Goal: Find specific page/section: Find specific page/section

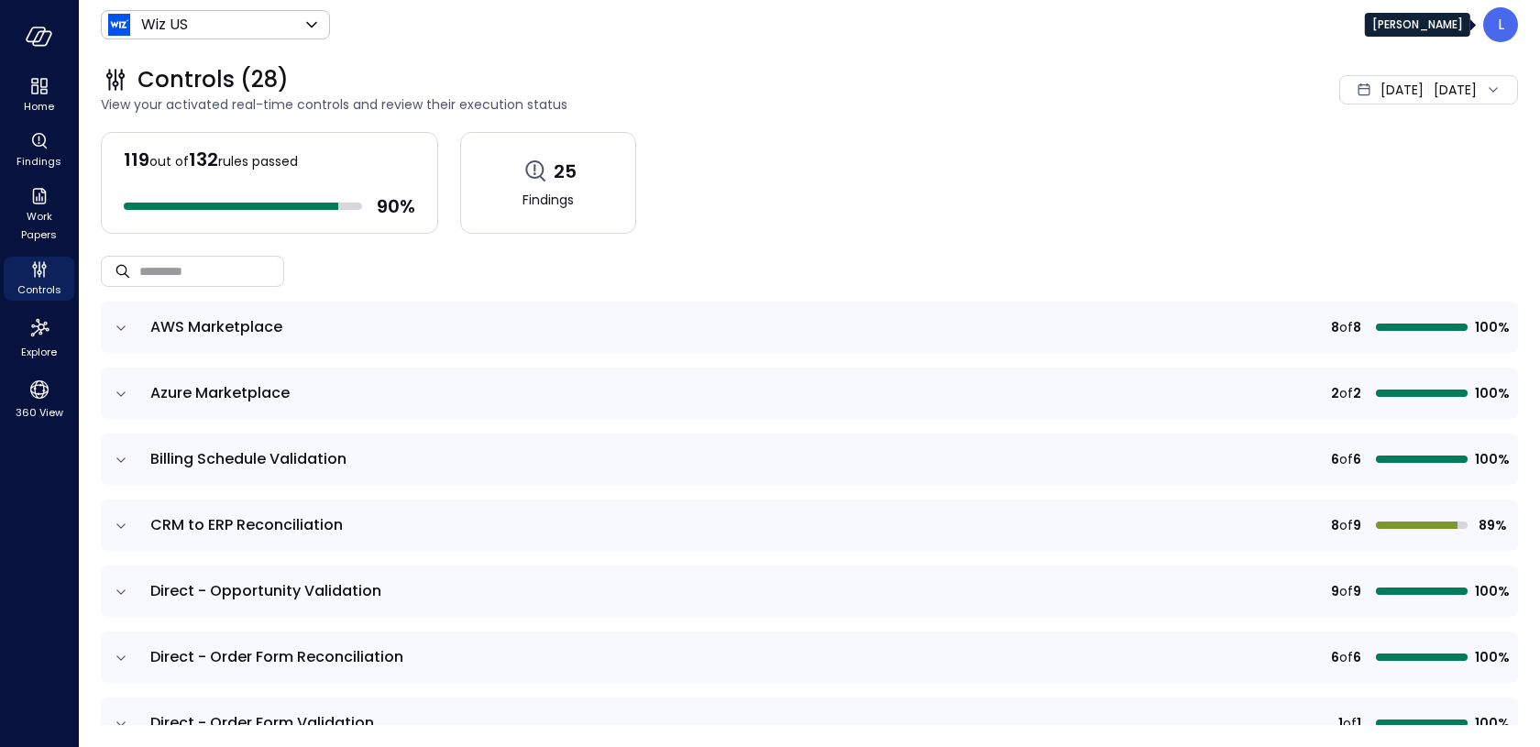
click at [1490, 19] on div "L" at bounding box center [1500, 24] width 35 height 35
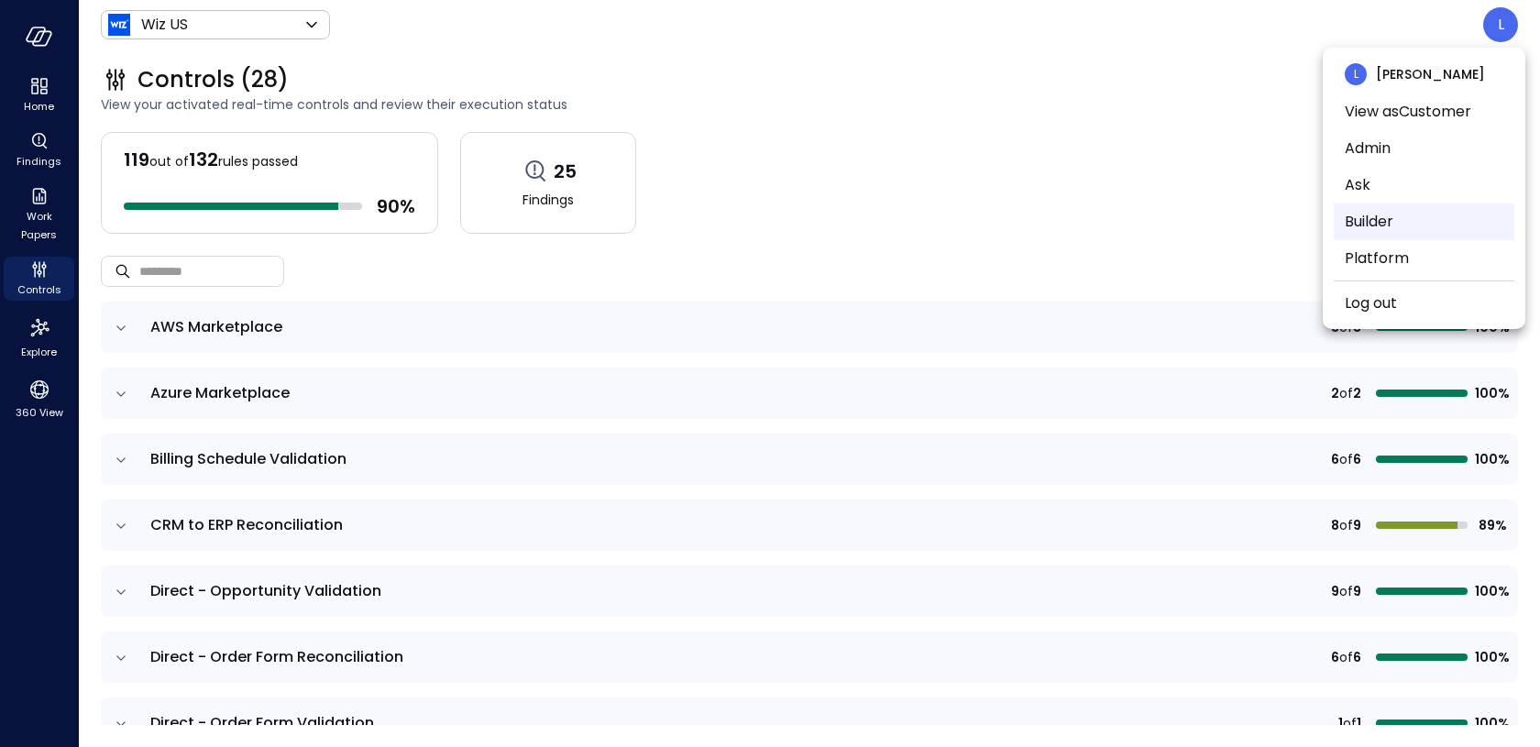
click at [1350, 214] on li "Builder" at bounding box center [1424, 221] width 181 height 37
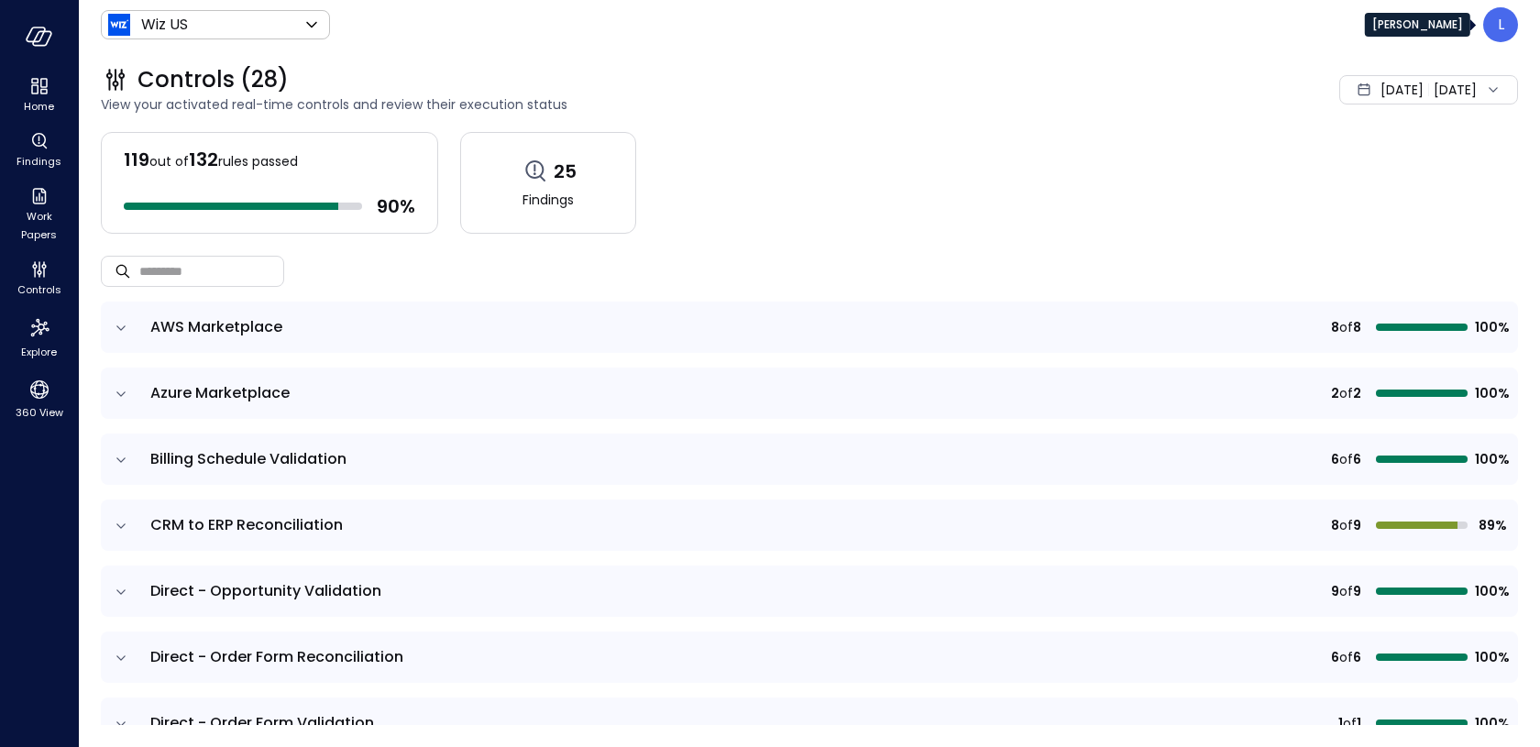
click at [1510, 21] on div "L" at bounding box center [1500, 24] width 35 height 35
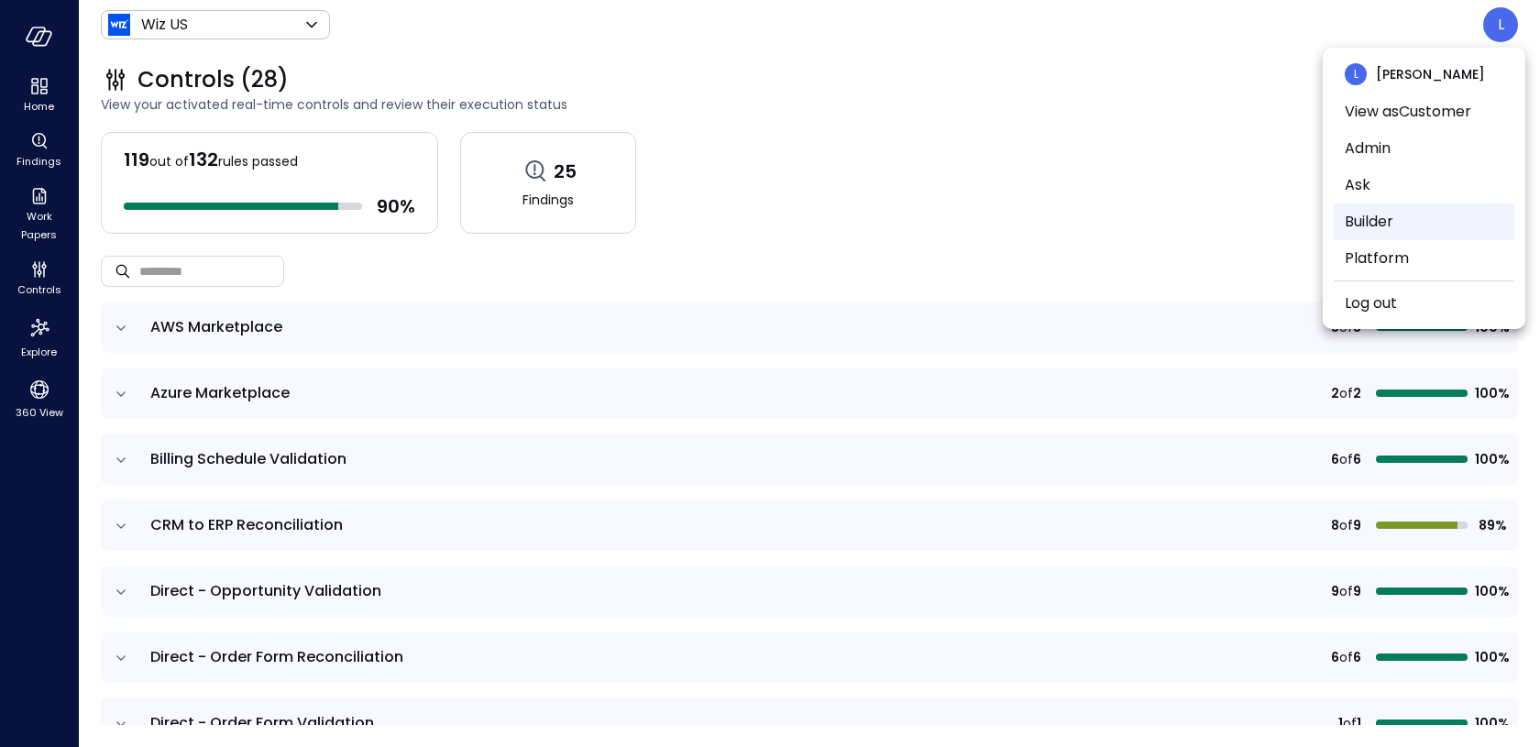
click at [1374, 214] on li "Builder" at bounding box center [1424, 221] width 181 height 37
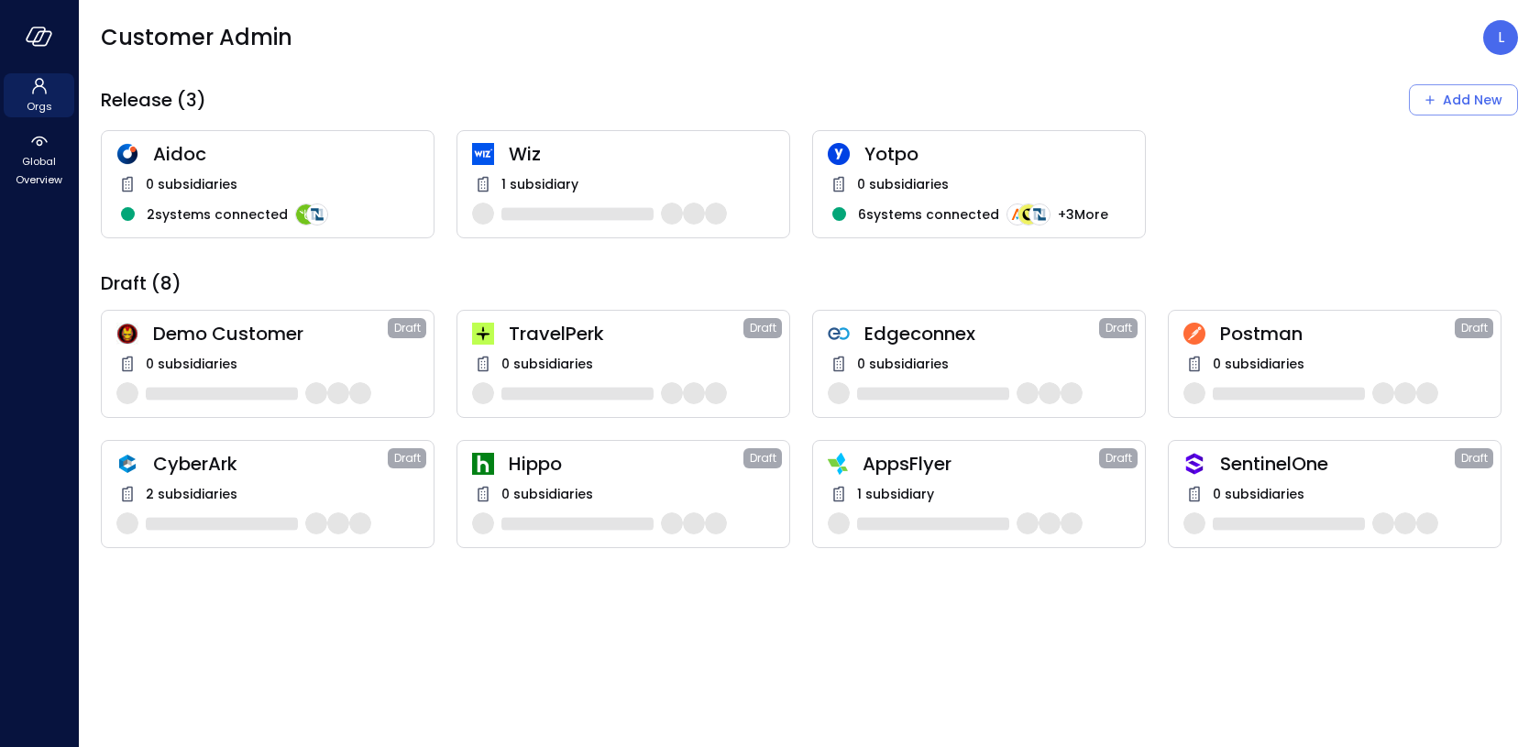
click at [534, 162] on span "Wiz" at bounding box center [642, 154] width 266 height 24
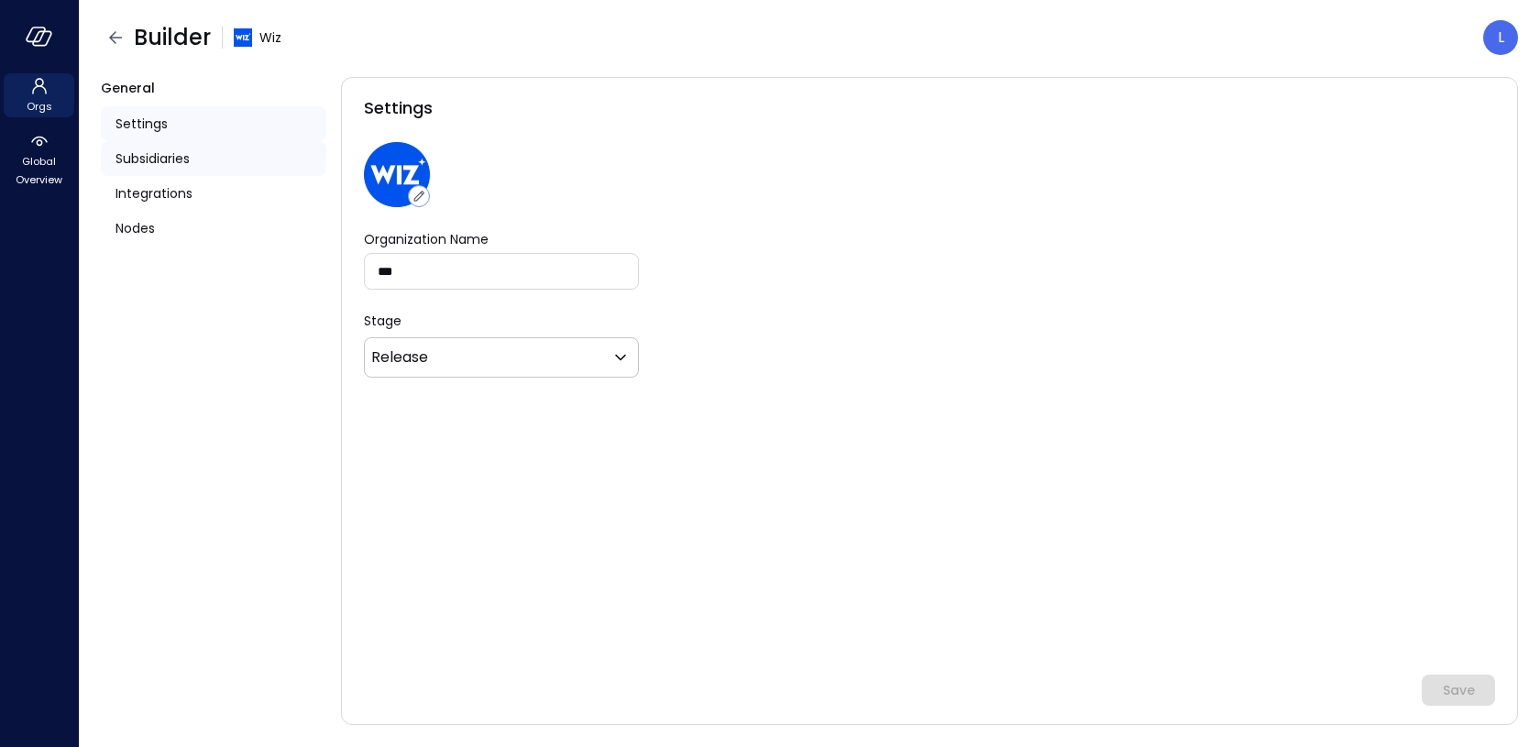
click at [141, 156] on span "Subsidiaries" at bounding box center [152, 158] width 74 height 20
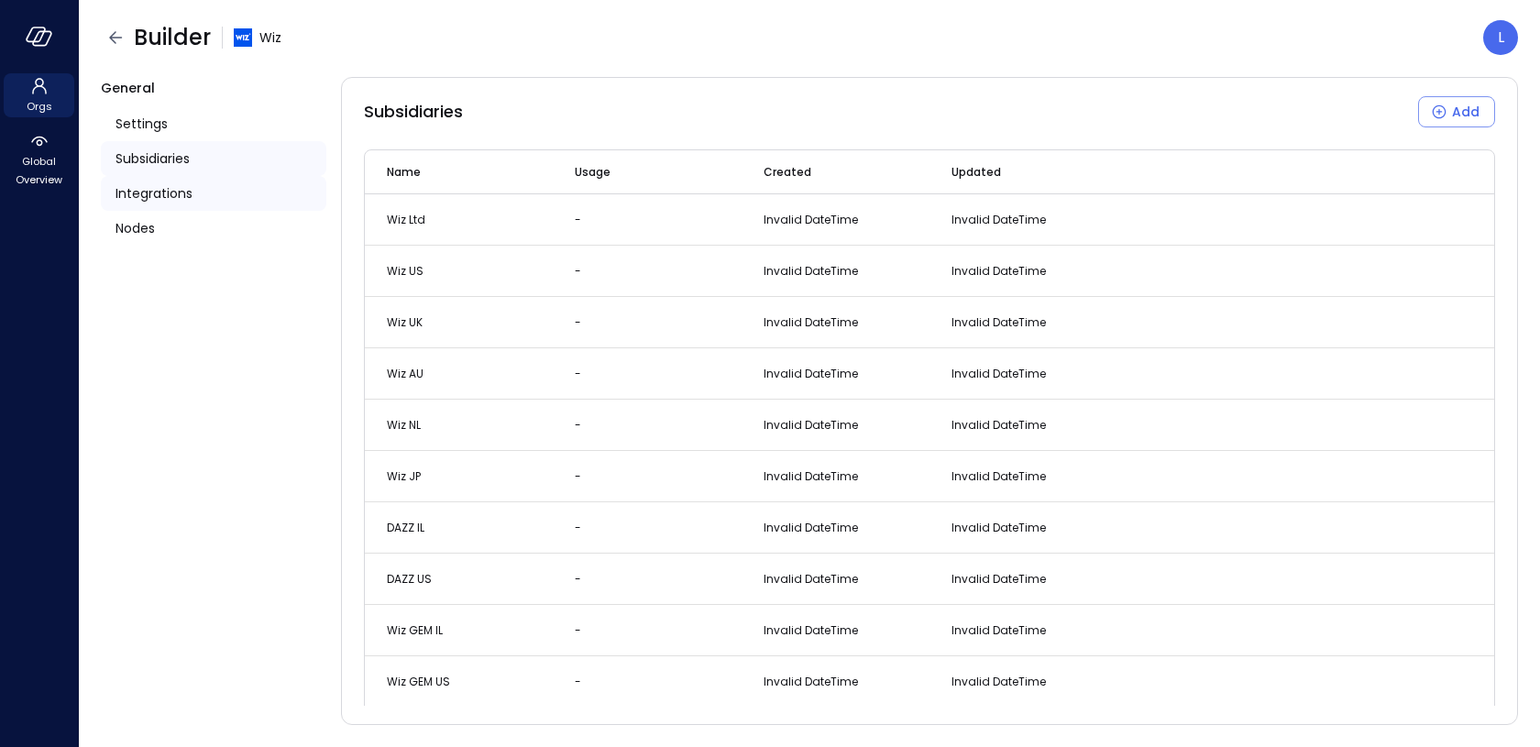
click at [142, 192] on span "Integrations" at bounding box center [153, 193] width 77 height 20
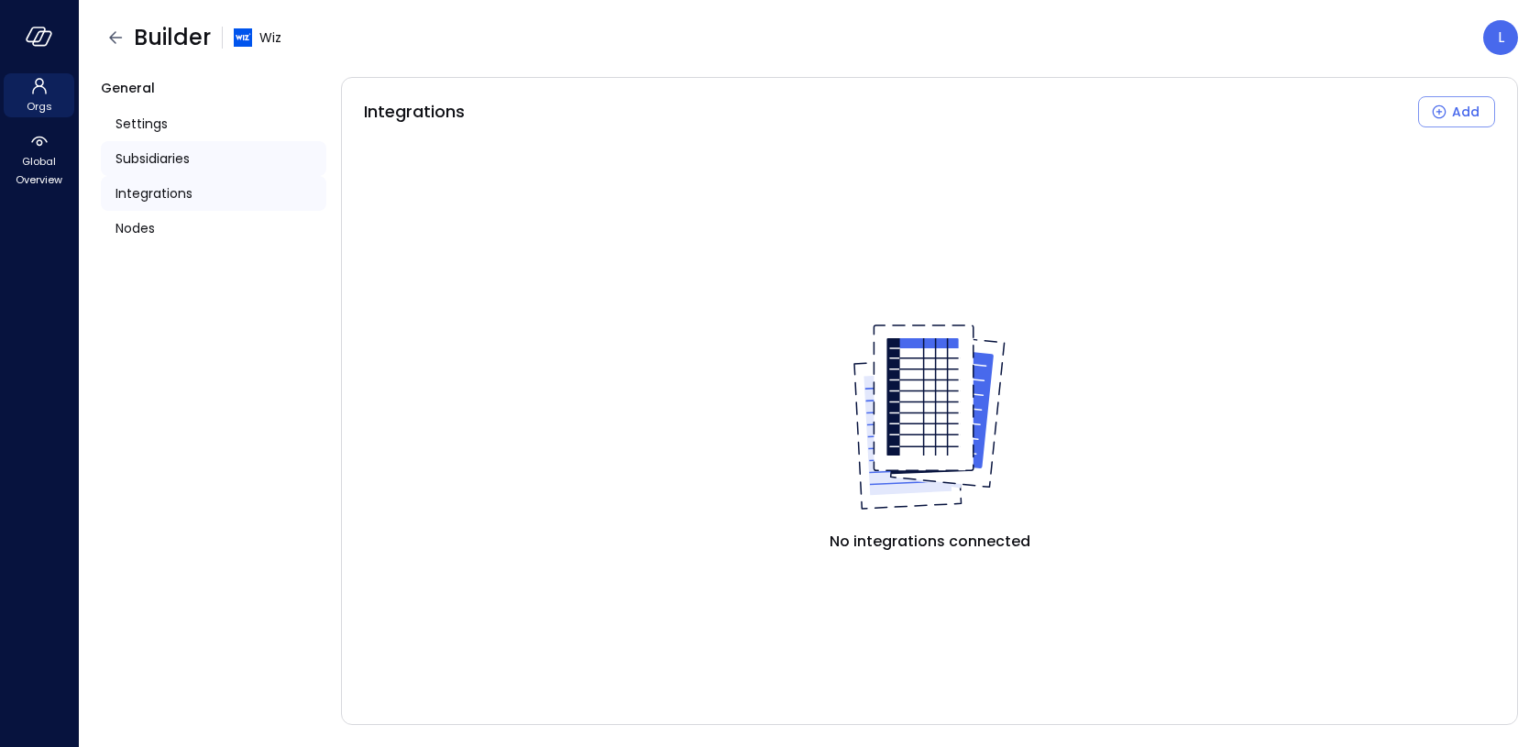
click at [153, 157] on span "Subsidiaries" at bounding box center [152, 158] width 74 height 20
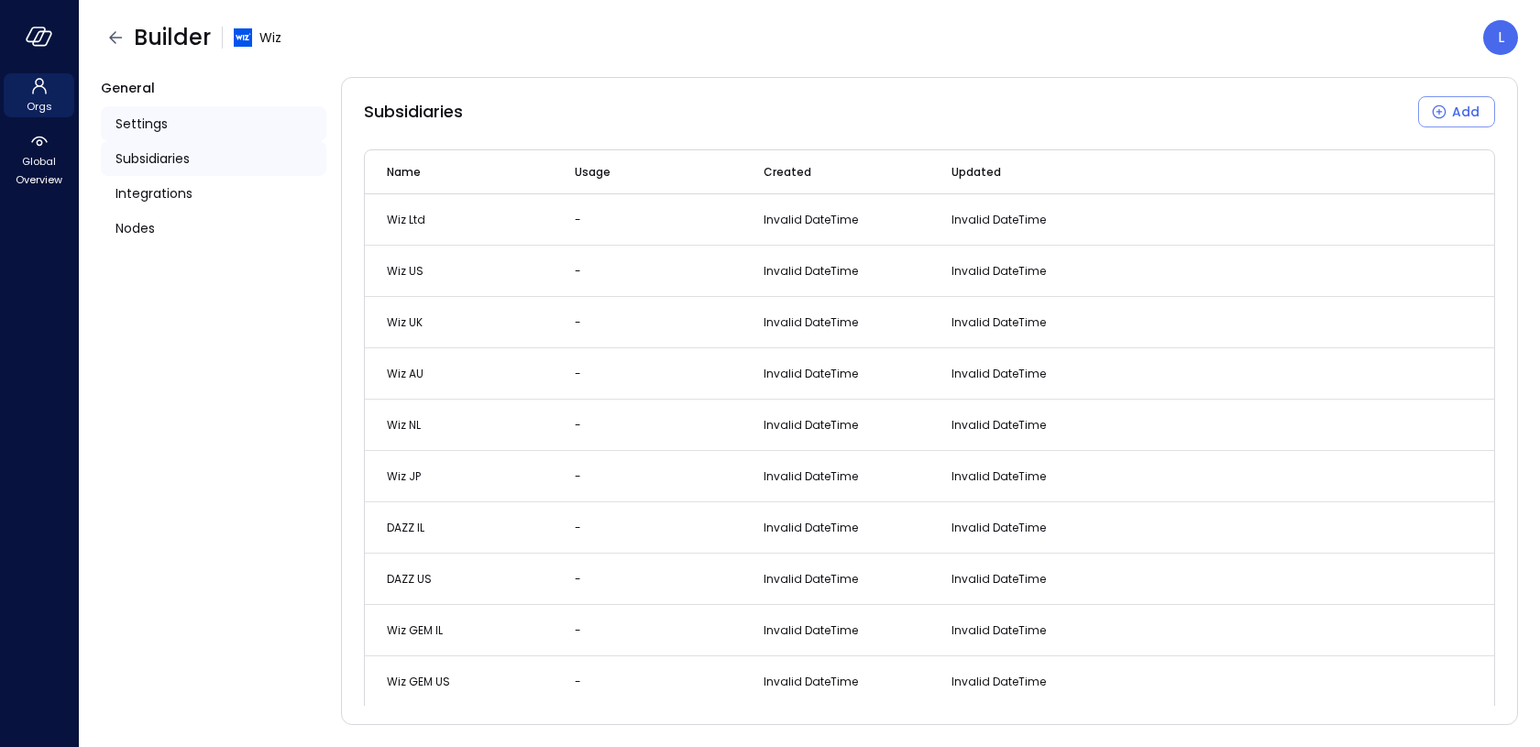
click at [144, 115] on span "Settings" at bounding box center [141, 124] width 52 height 20
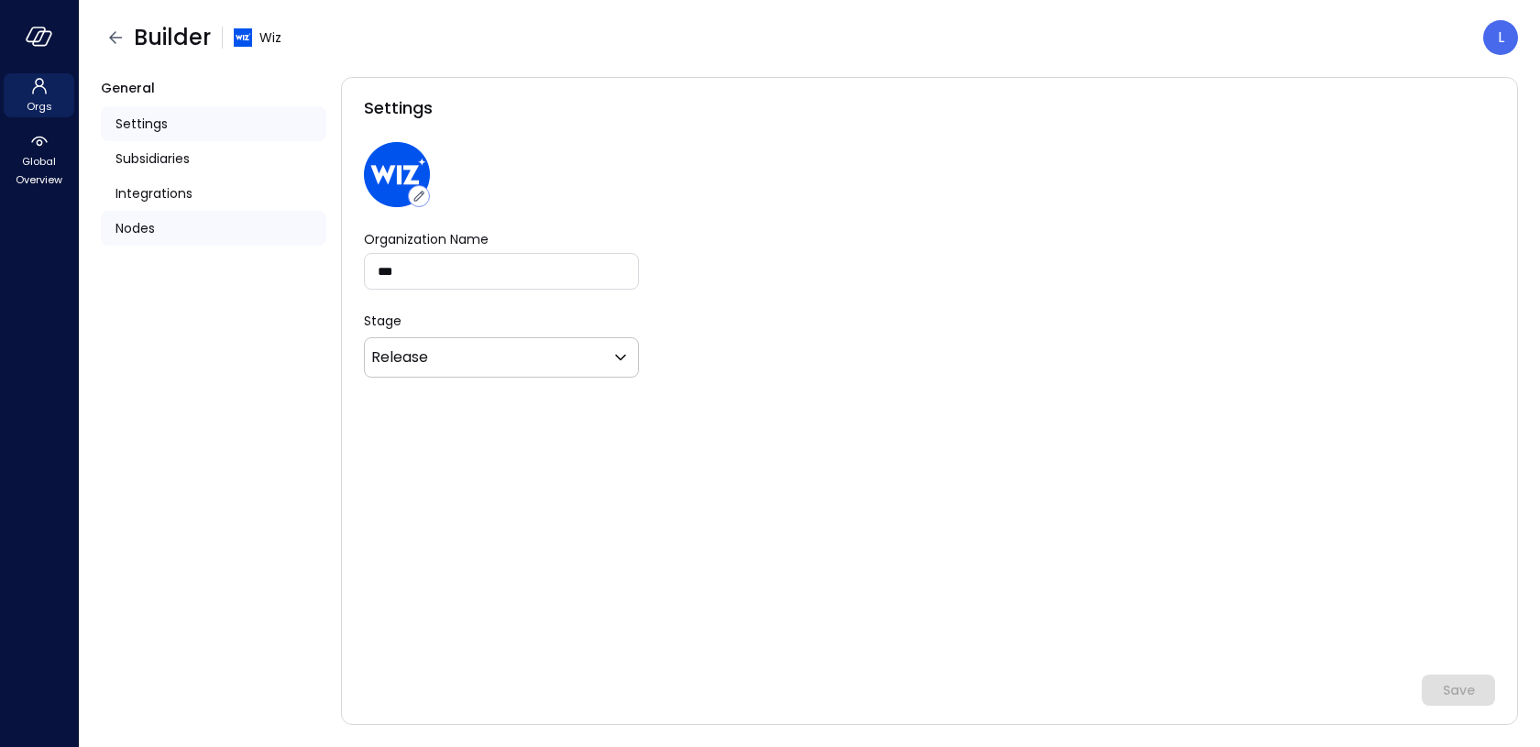
click at [127, 240] on div "Nodes" at bounding box center [213, 228] width 225 height 35
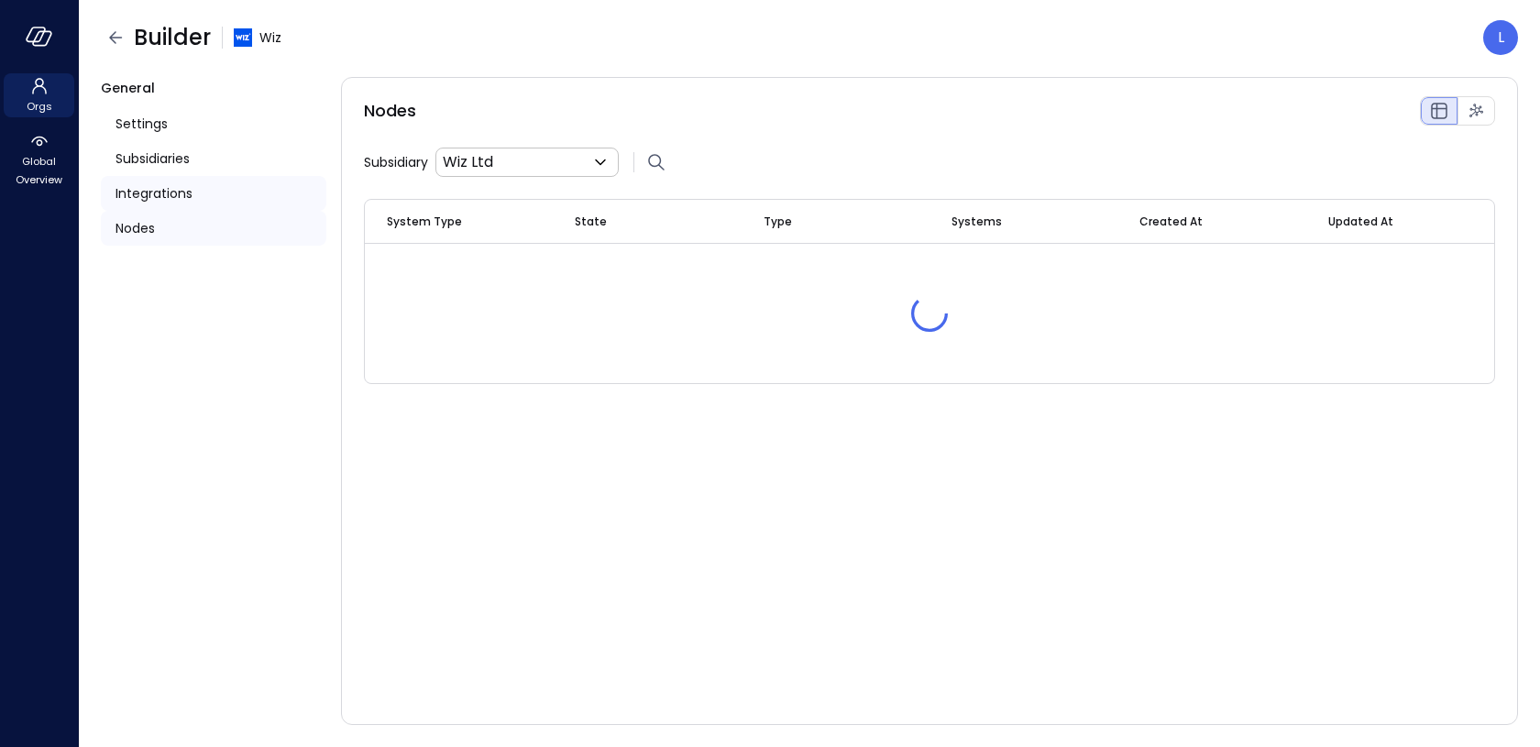
click at [154, 196] on span "Integrations" at bounding box center [153, 193] width 77 height 20
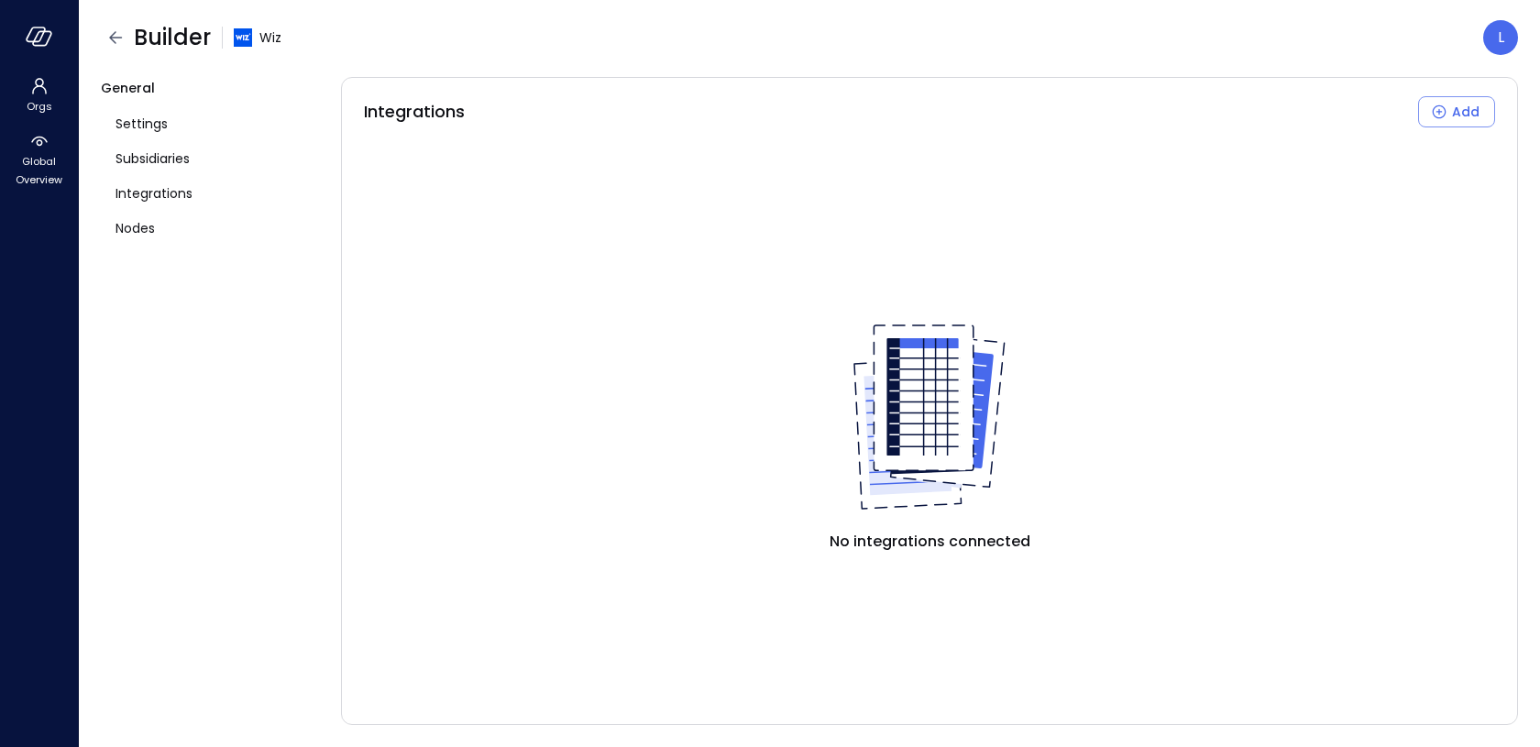
click at [540, 476] on div "No integrations connected" at bounding box center [929, 427] width 1131 height 556
click at [113, 44] on icon "button" at bounding box center [115, 38] width 22 height 22
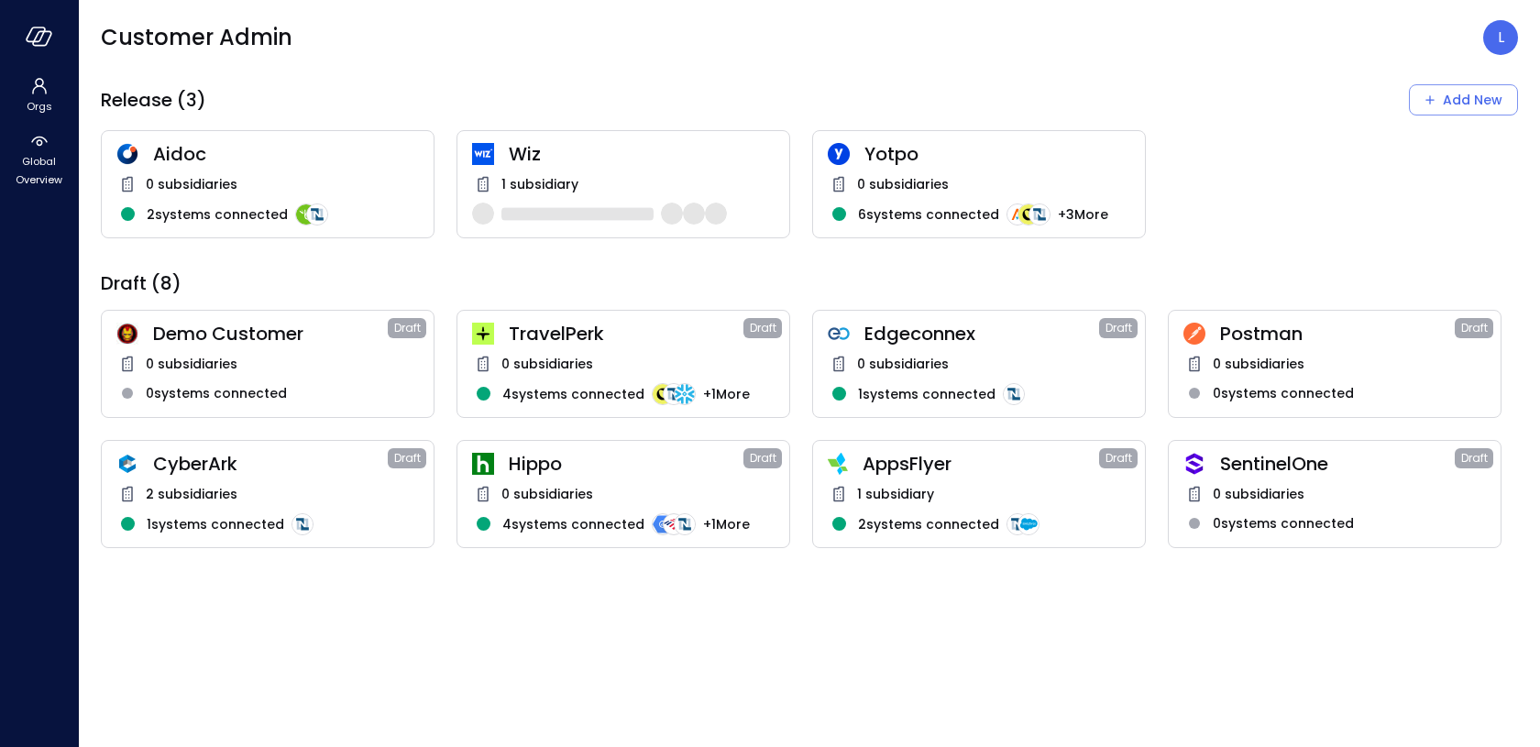
click at [881, 152] on span "Yotpo" at bounding box center [997, 154] width 266 height 24
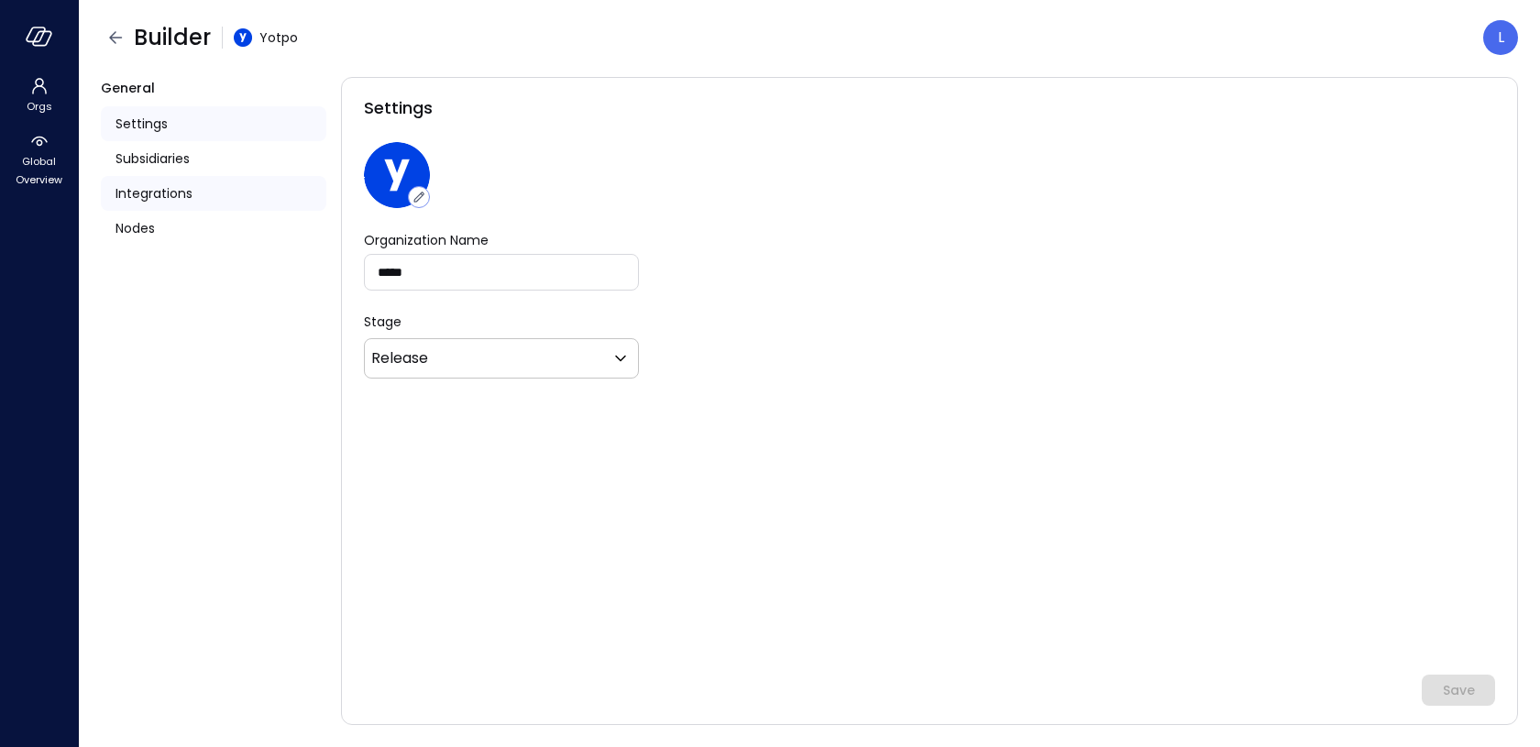
click at [168, 199] on span "Integrations" at bounding box center [153, 193] width 77 height 20
type input "*******"
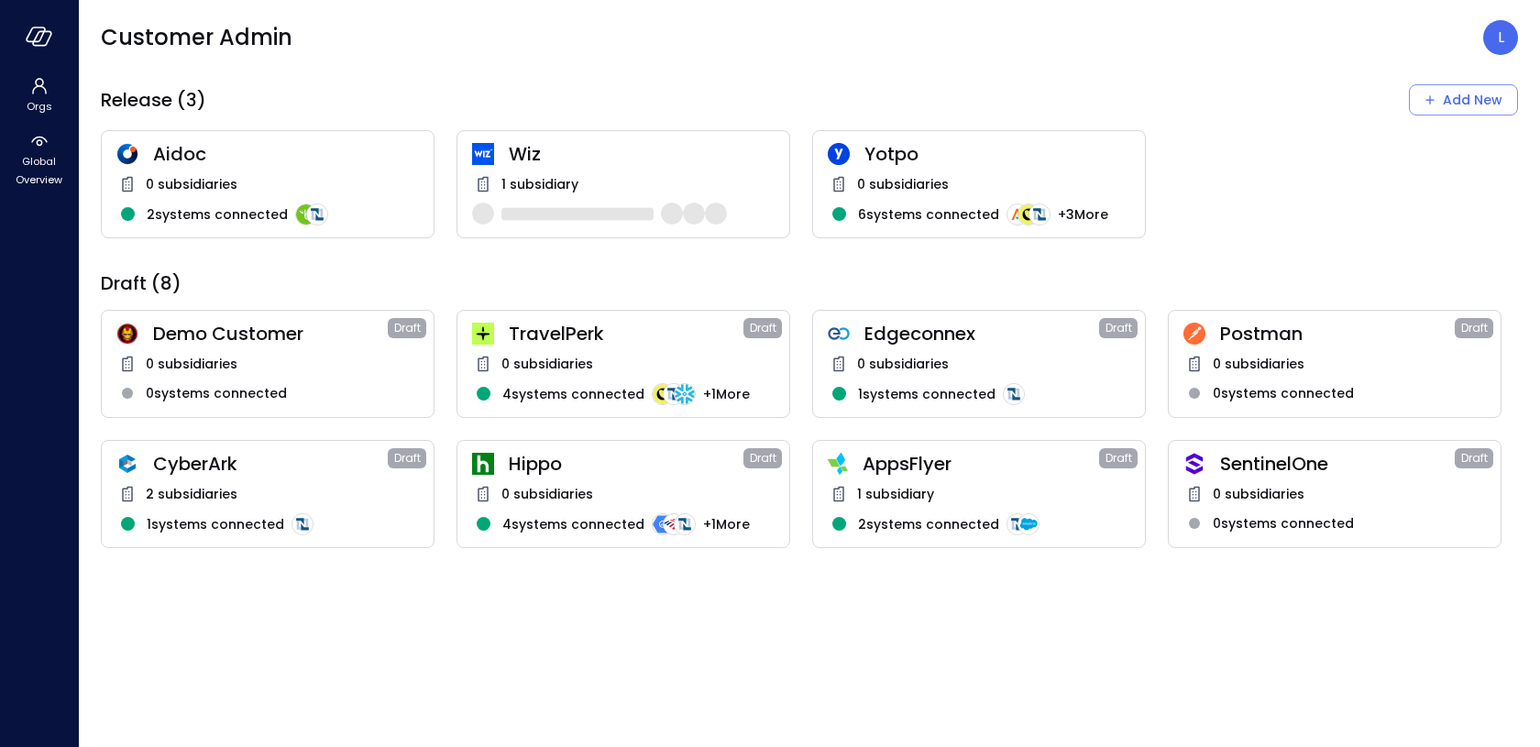
click at [533, 159] on span "Wiz" at bounding box center [642, 154] width 266 height 24
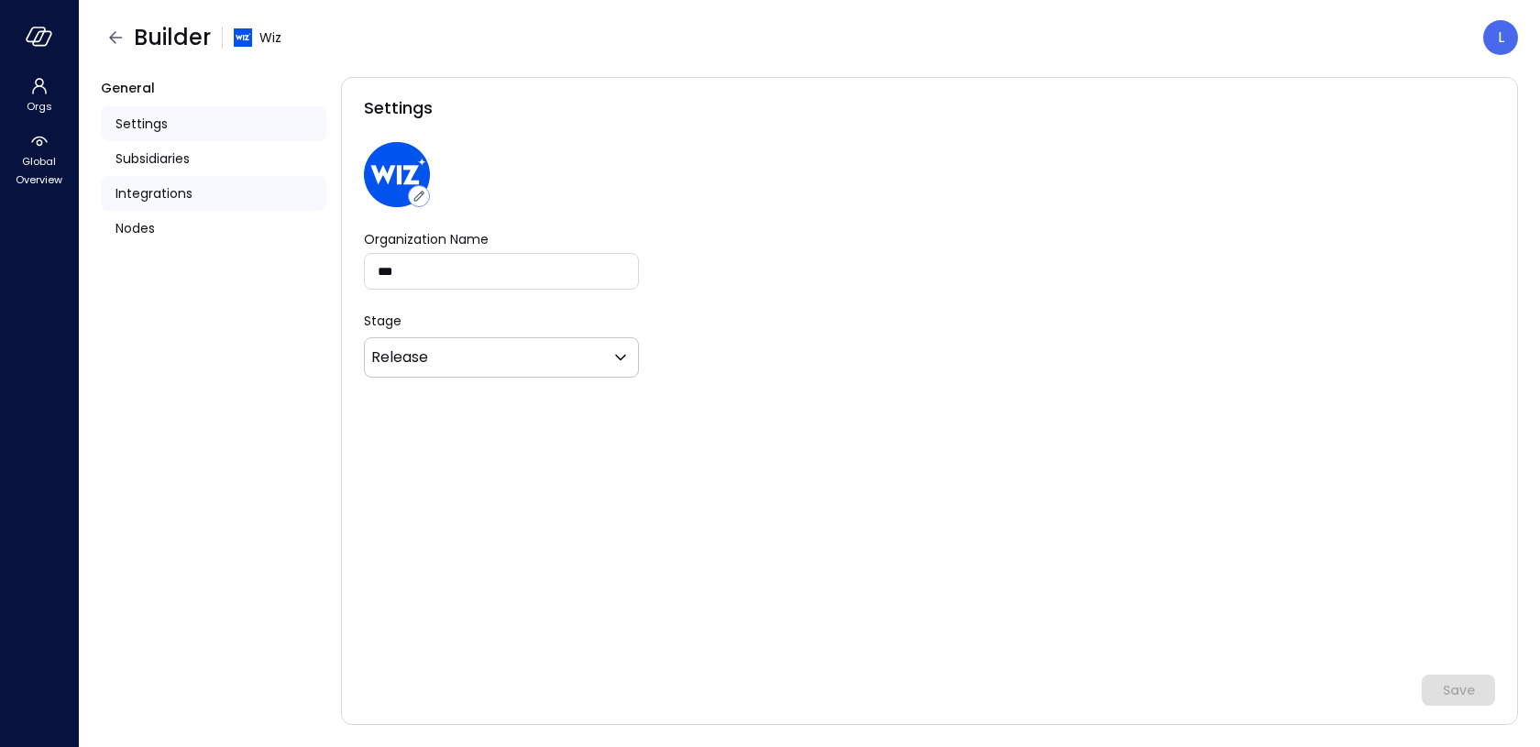
click at [162, 192] on span "Integrations" at bounding box center [153, 193] width 77 height 20
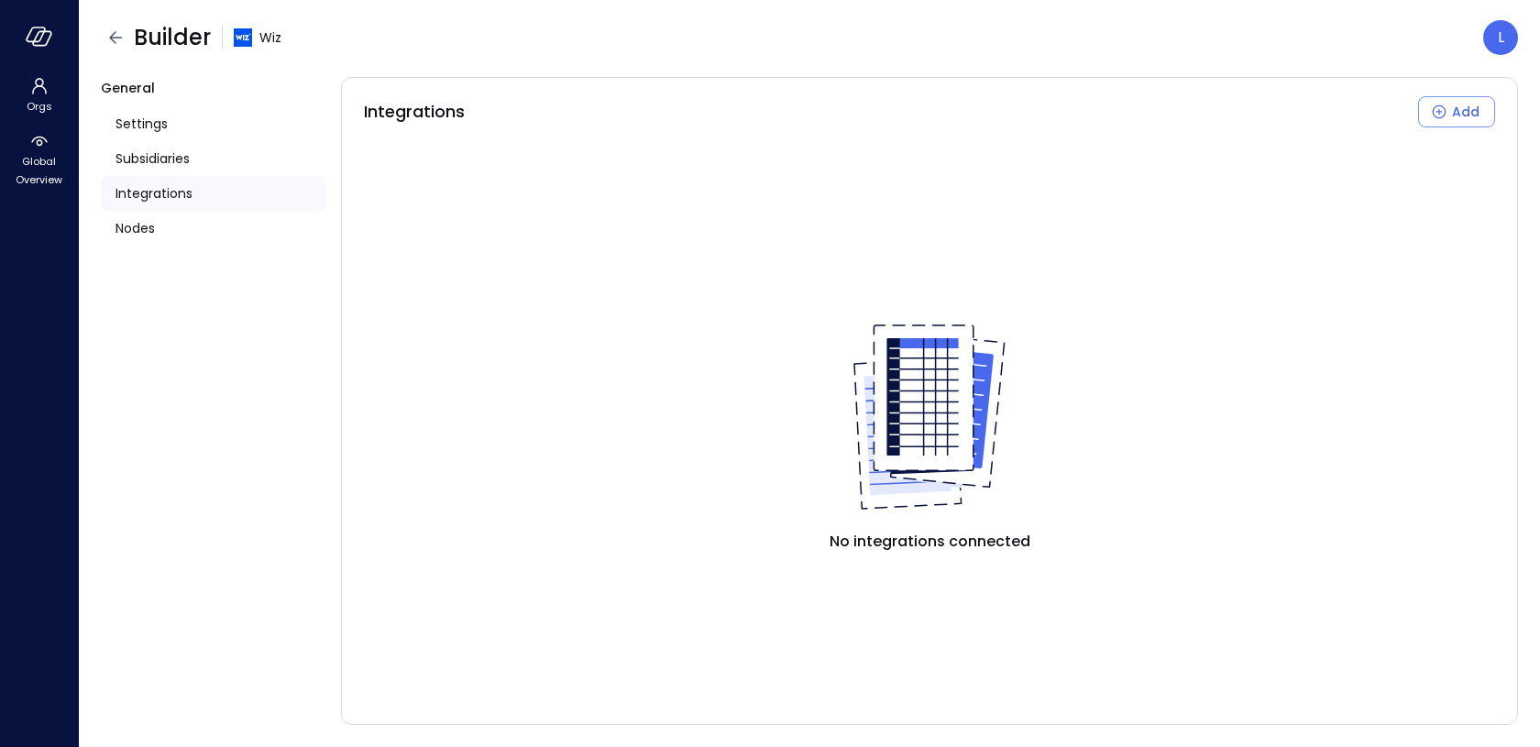
click at [165, 189] on span "Integrations" at bounding box center [153, 193] width 77 height 20
click at [160, 148] on span "Subsidiaries" at bounding box center [152, 158] width 74 height 20
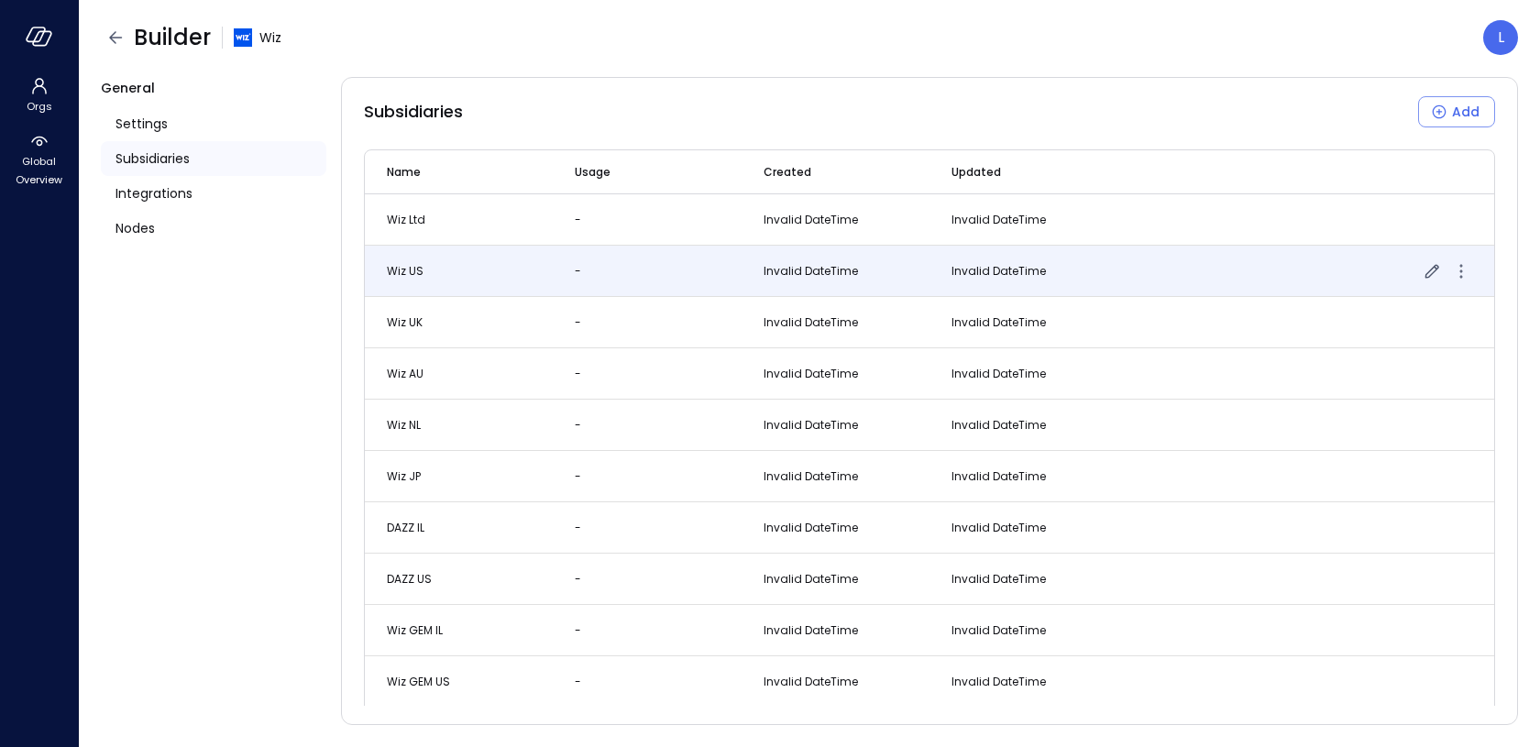
click at [420, 263] on span "Wiz US" at bounding box center [405, 271] width 37 height 16
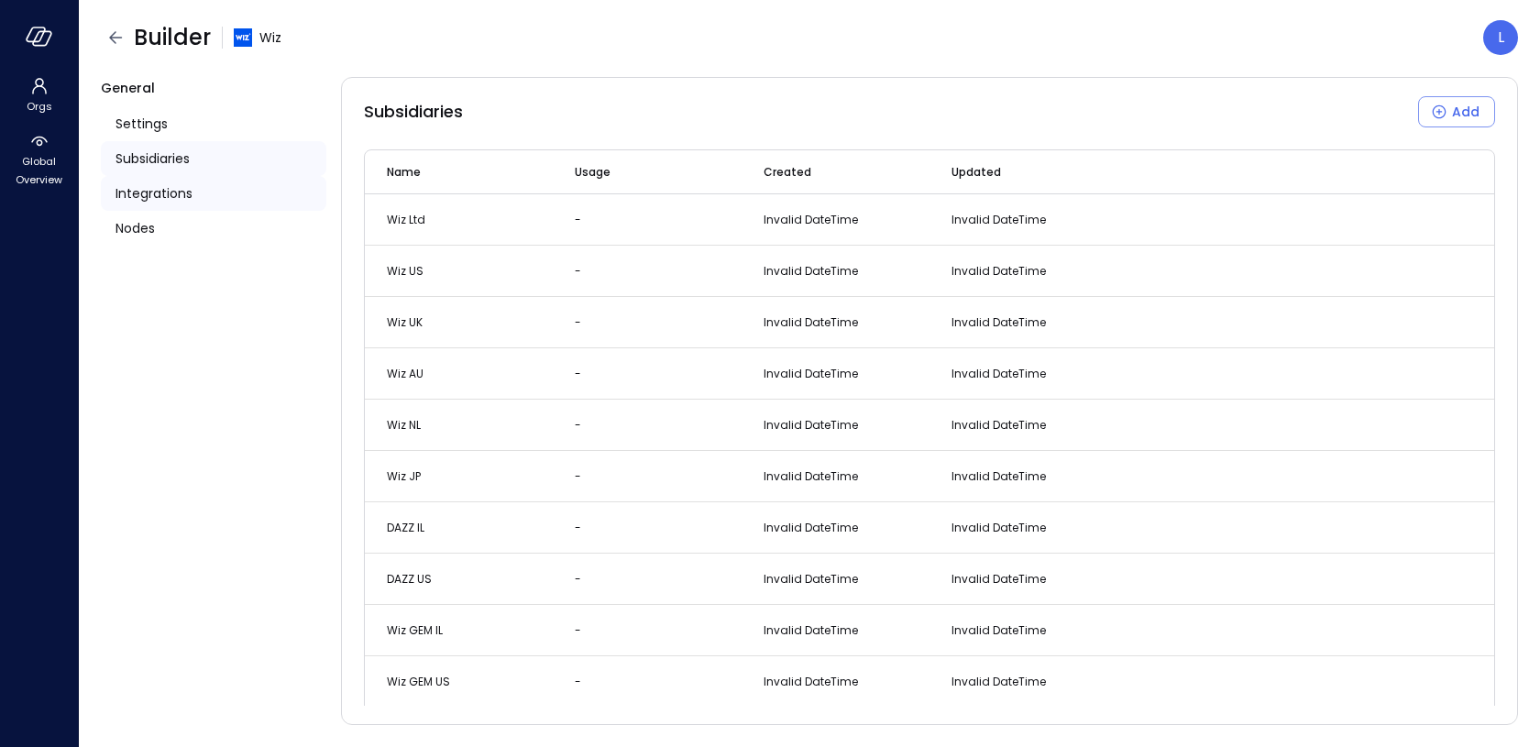
click at [154, 181] on div "Integrations" at bounding box center [213, 193] width 225 height 35
